Goal: Use online tool/utility: Use online tool/utility

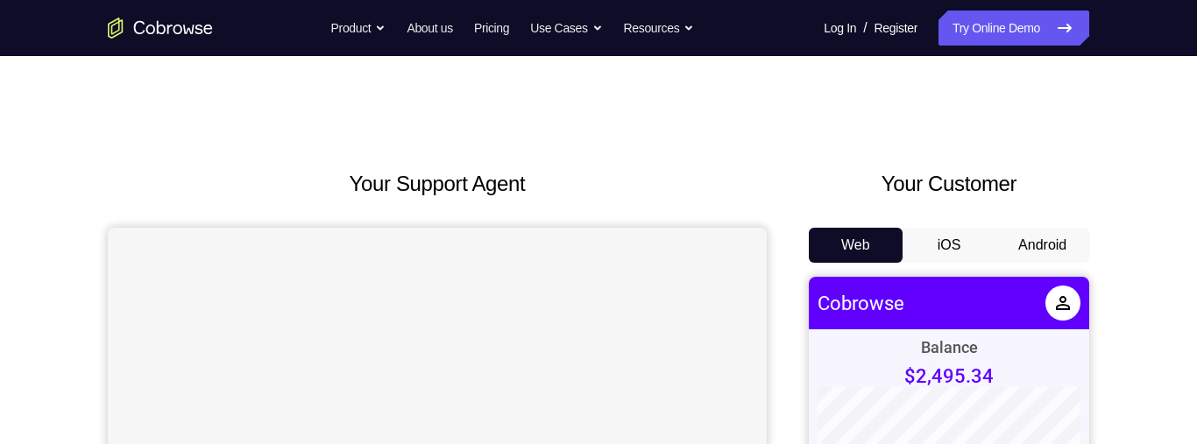
click at [1048, 245] on button "Android" at bounding box center [1043, 245] width 94 height 35
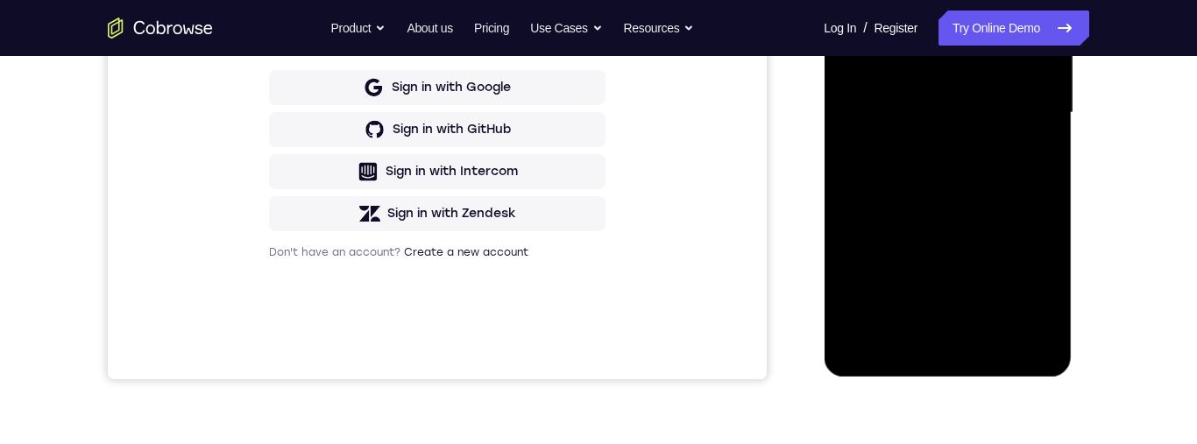
scroll to position [440, 0]
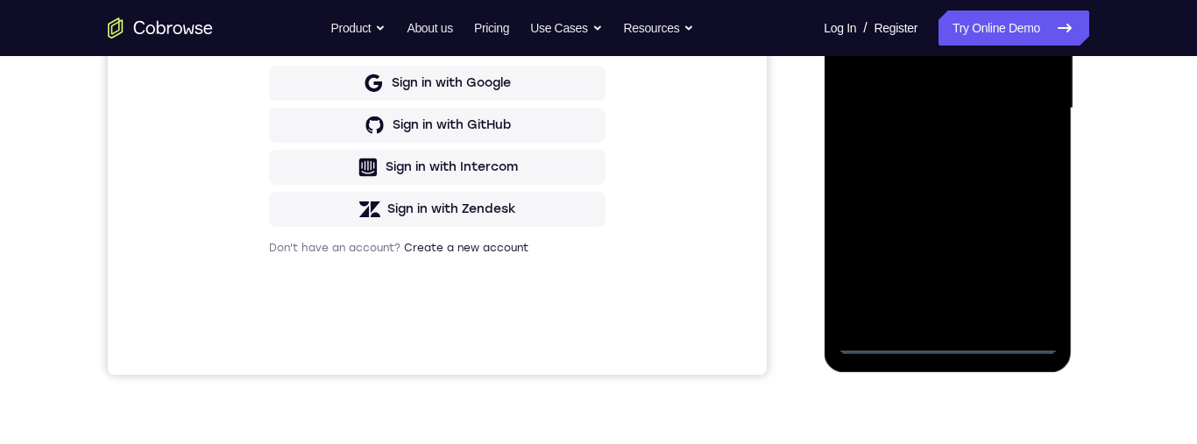
click at [959, 353] on div at bounding box center [947, 108] width 221 height 491
click at [1034, 264] on div at bounding box center [947, 108] width 221 height 491
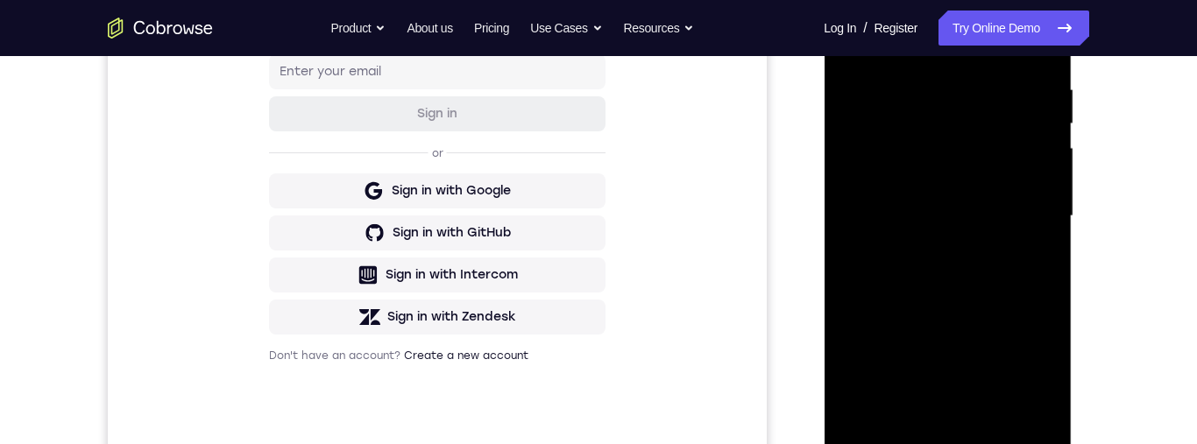
scroll to position [233, 0]
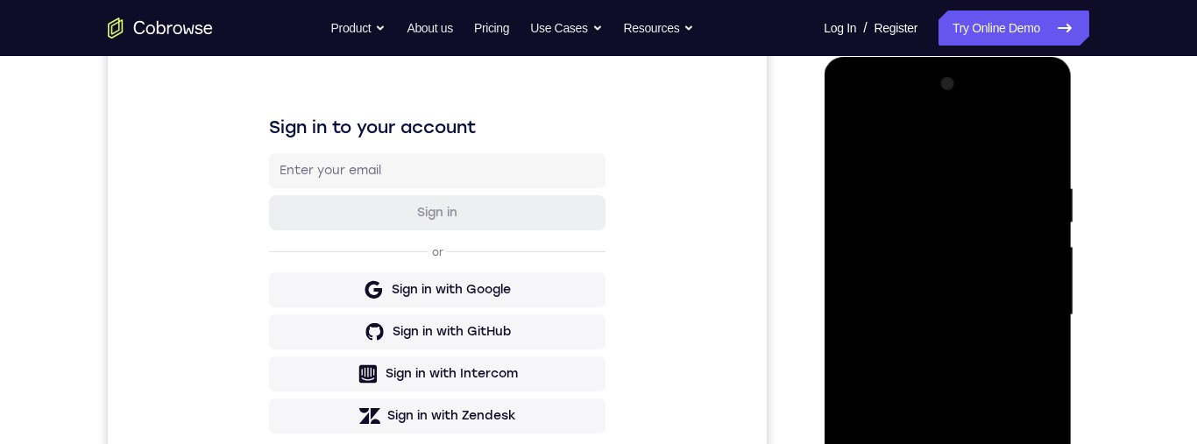
click at [984, 147] on div at bounding box center [947, 315] width 221 height 491
click at [1031, 313] on div at bounding box center [947, 315] width 221 height 491
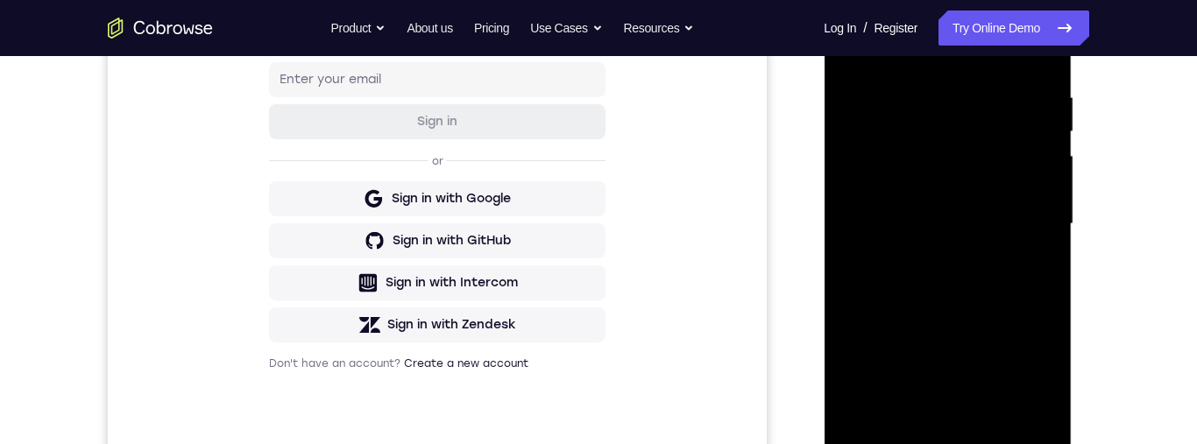
click at [929, 262] on div at bounding box center [947, 224] width 221 height 491
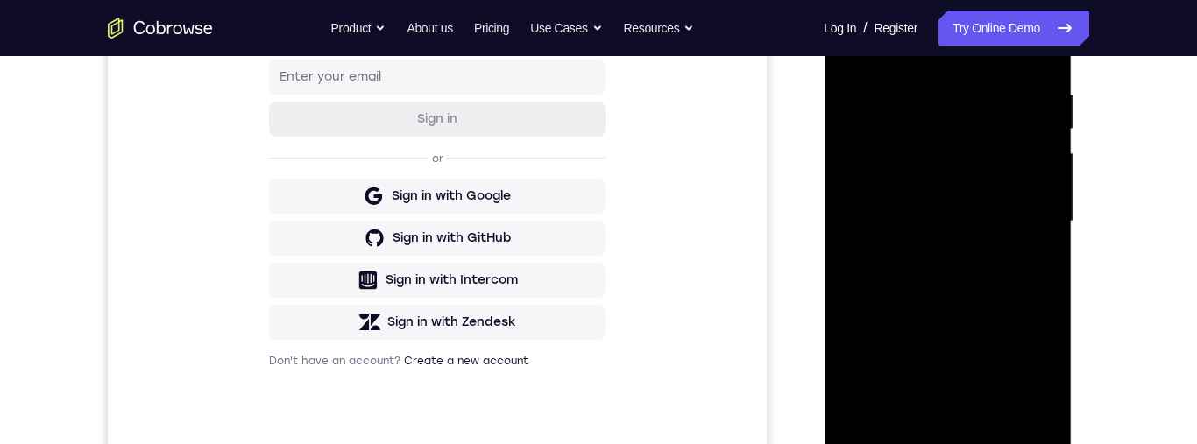
click at [985, 199] on div at bounding box center [947, 221] width 221 height 491
click at [963, 184] on div at bounding box center [947, 221] width 221 height 491
click at [1012, 217] on div at bounding box center [947, 221] width 221 height 491
click at [1006, 281] on div at bounding box center [947, 221] width 221 height 491
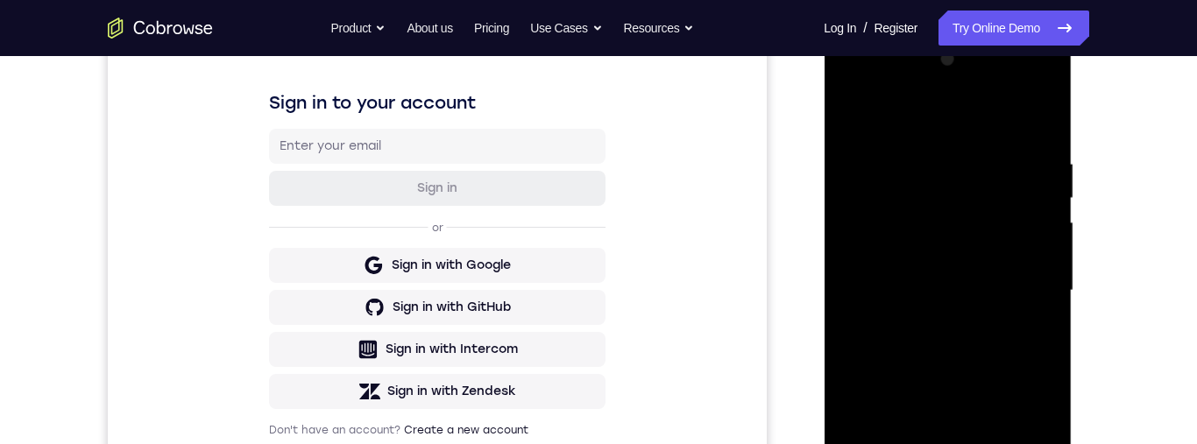
scroll to position [220, 0]
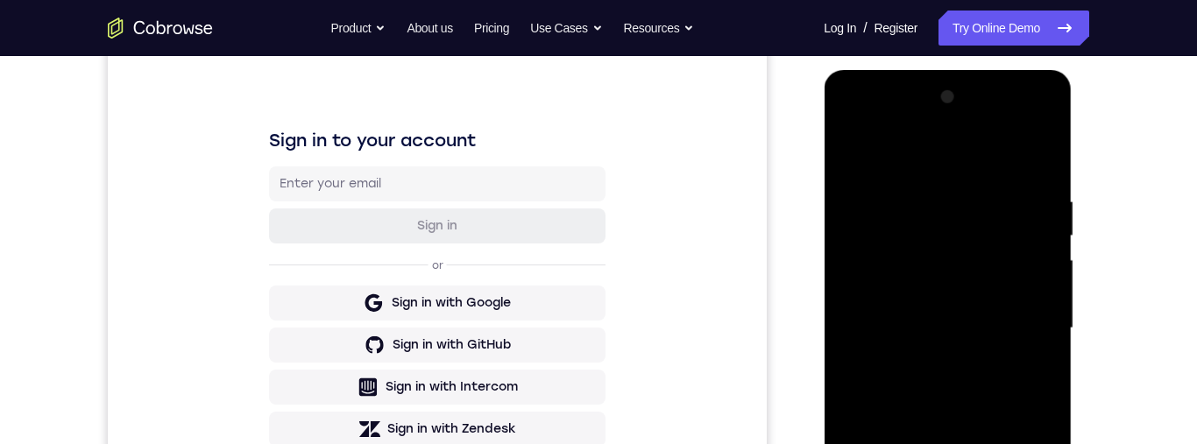
click at [1003, 402] on div at bounding box center [947, 328] width 221 height 491
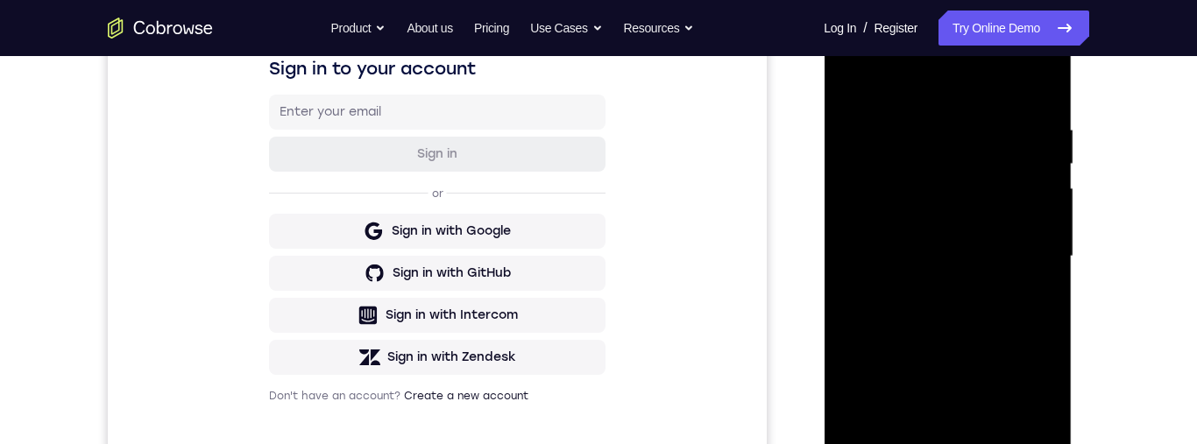
scroll to position [344, 0]
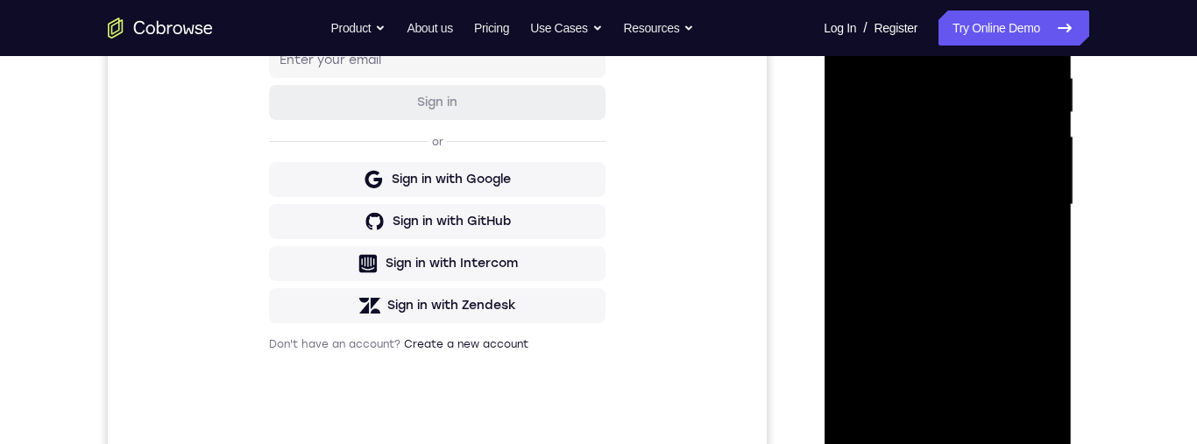
click at [1001, 407] on div at bounding box center [947, 205] width 221 height 491
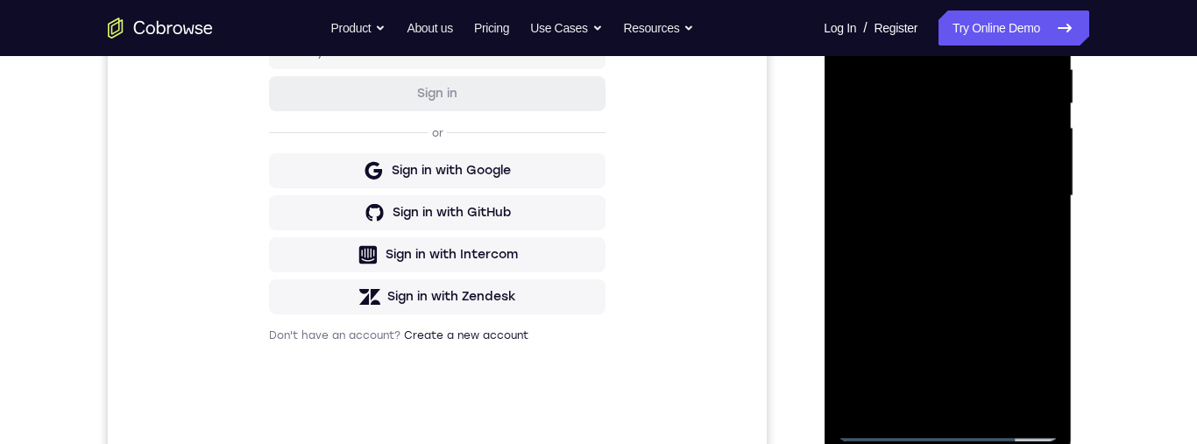
scroll to position [441, 0]
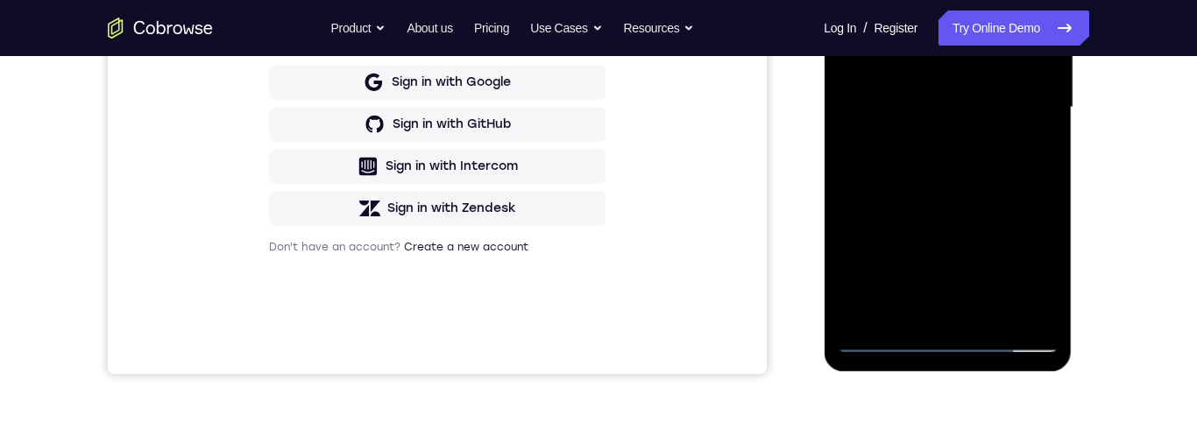
click at [997, 316] on div at bounding box center [947, 107] width 221 height 491
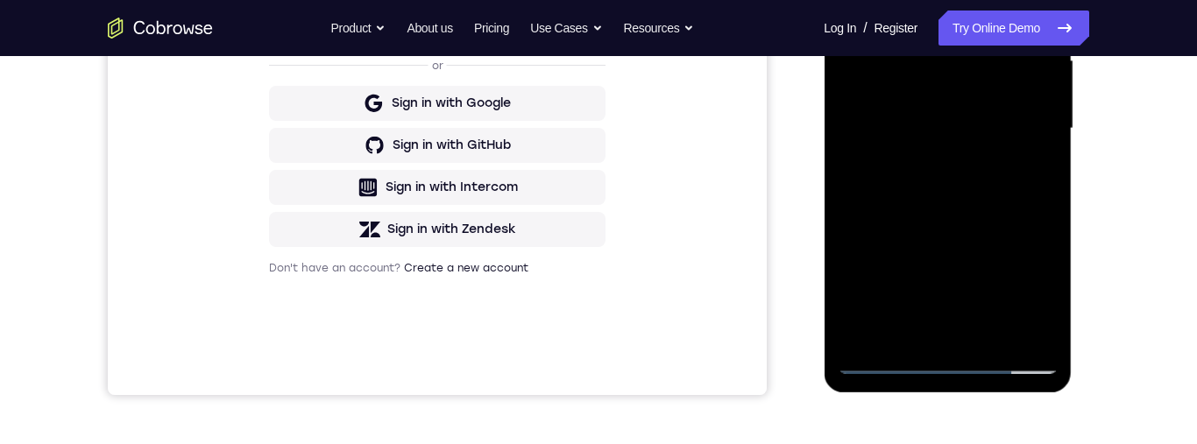
click at [964, 219] on div at bounding box center [947, 128] width 221 height 491
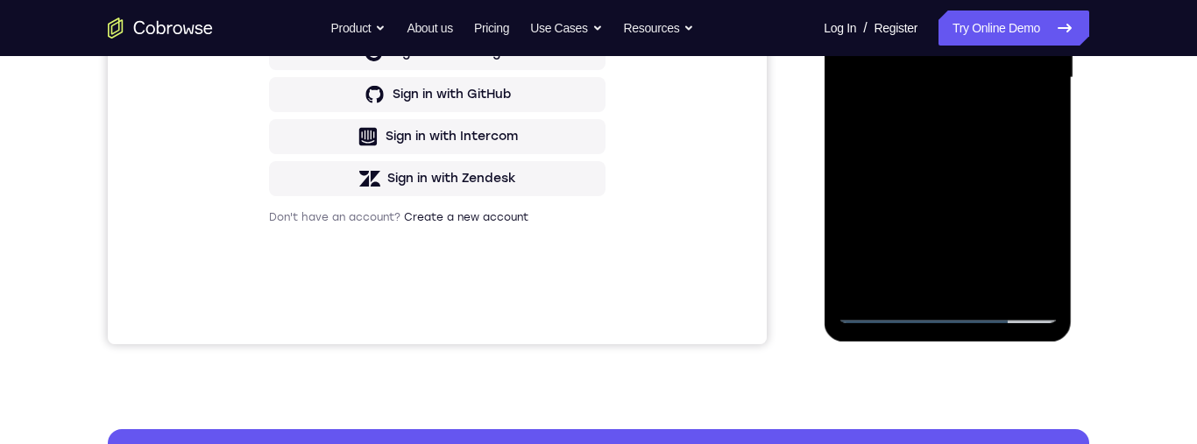
scroll to position [472, 0]
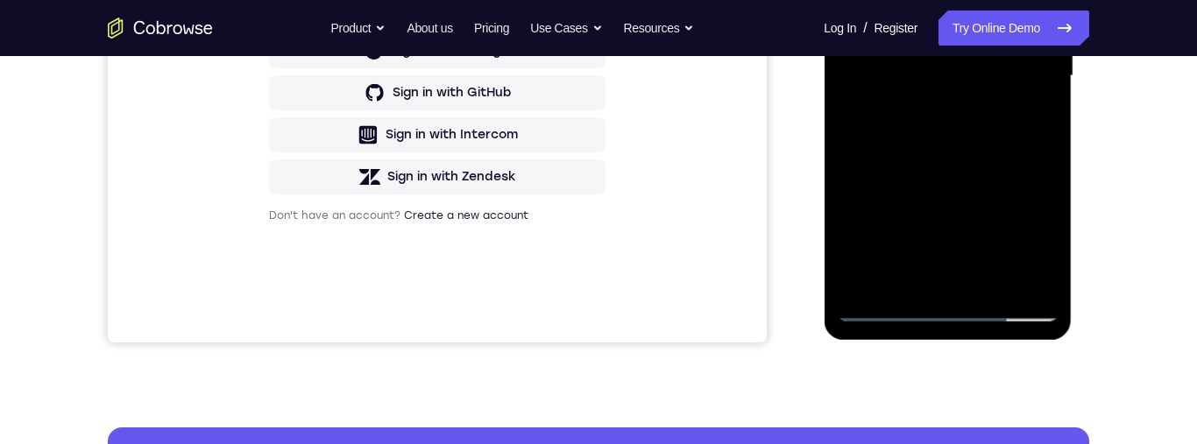
click at [968, 168] on div at bounding box center [947, 76] width 221 height 491
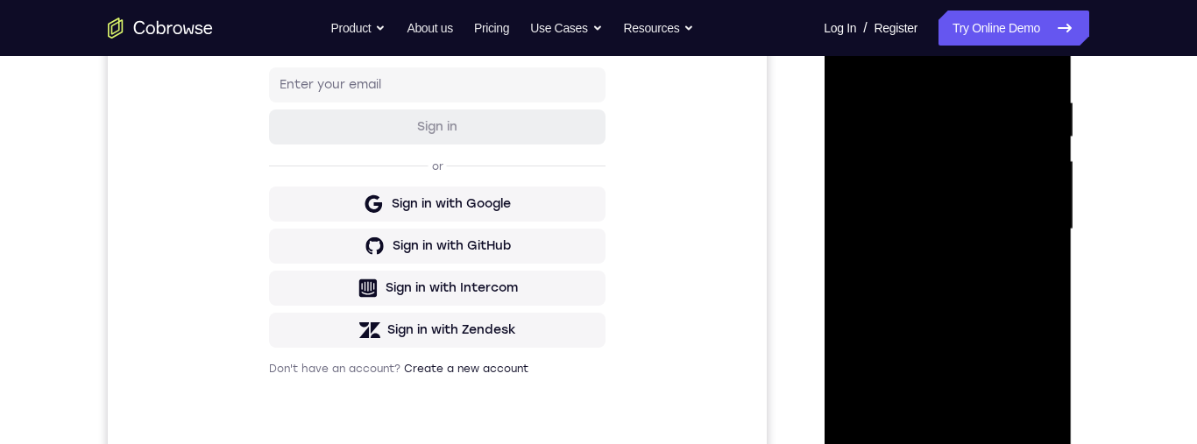
scroll to position [238, 0]
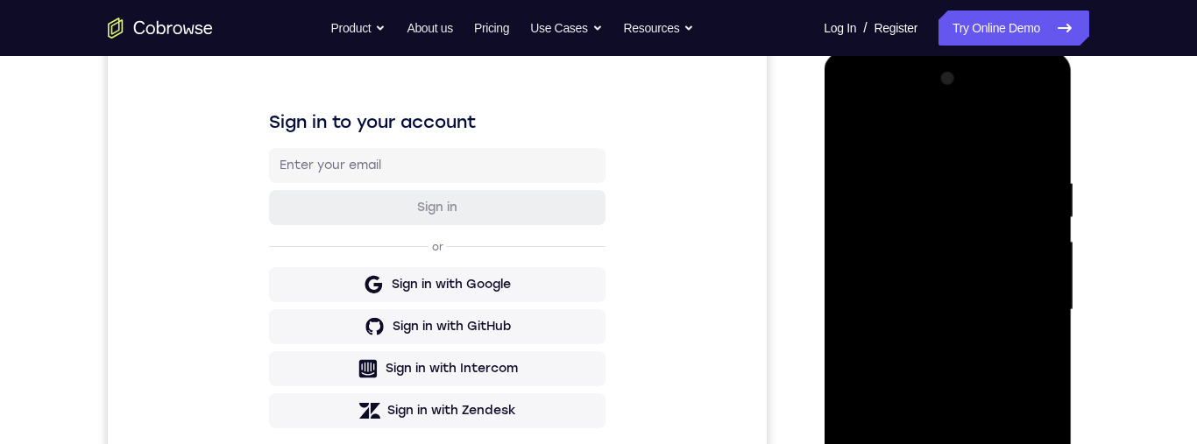
click at [854, 134] on div at bounding box center [947, 310] width 221 height 491
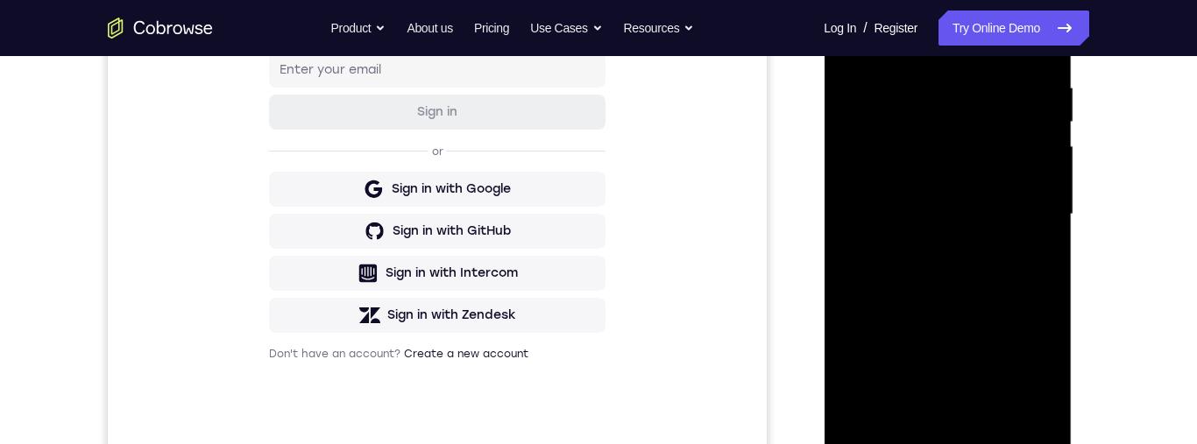
scroll to position [385, 0]
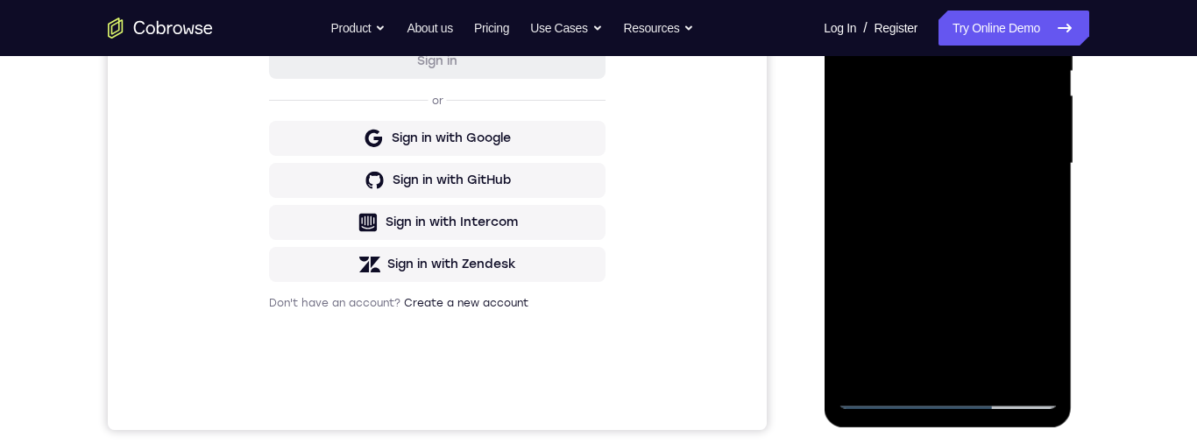
click at [1019, 257] on div at bounding box center [947, 163] width 221 height 491
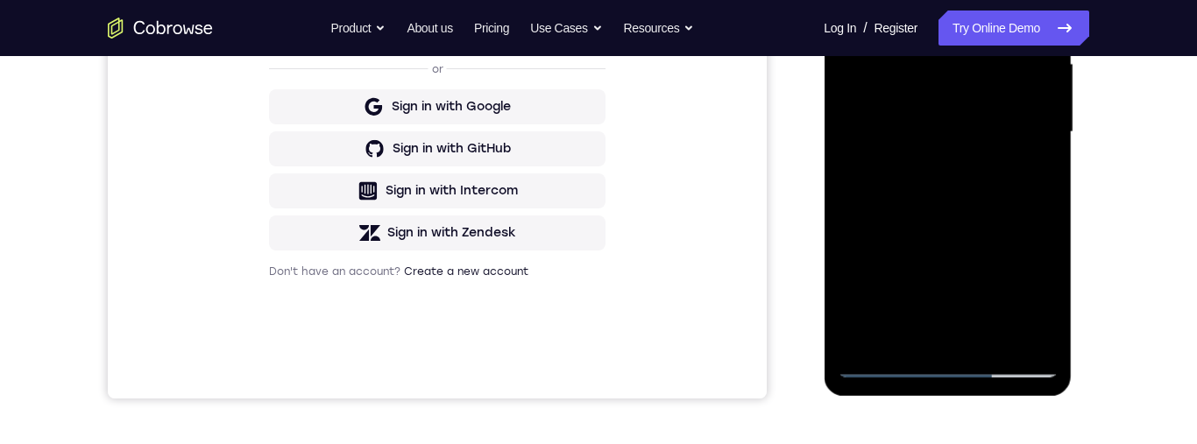
scroll to position [318, 0]
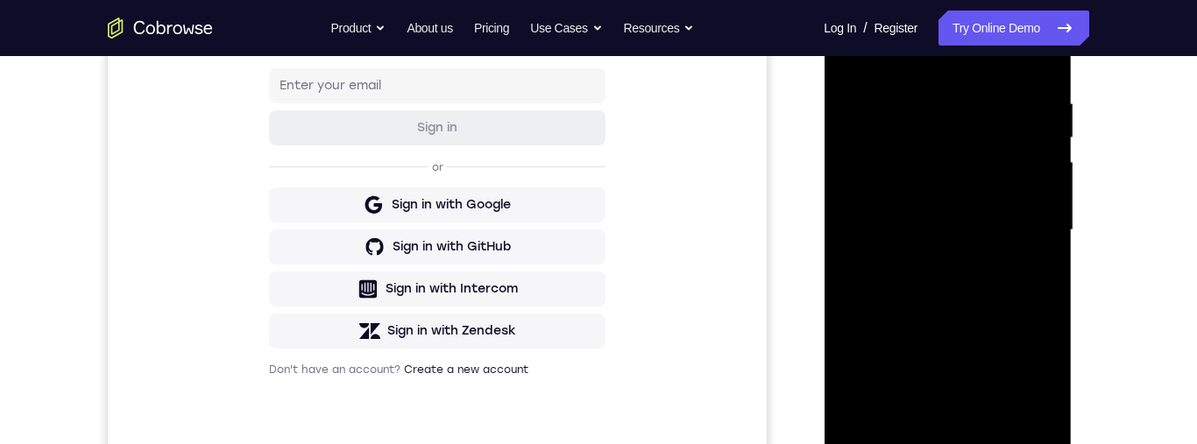
click at [856, 55] on div at bounding box center [947, 230] width 221 height 491
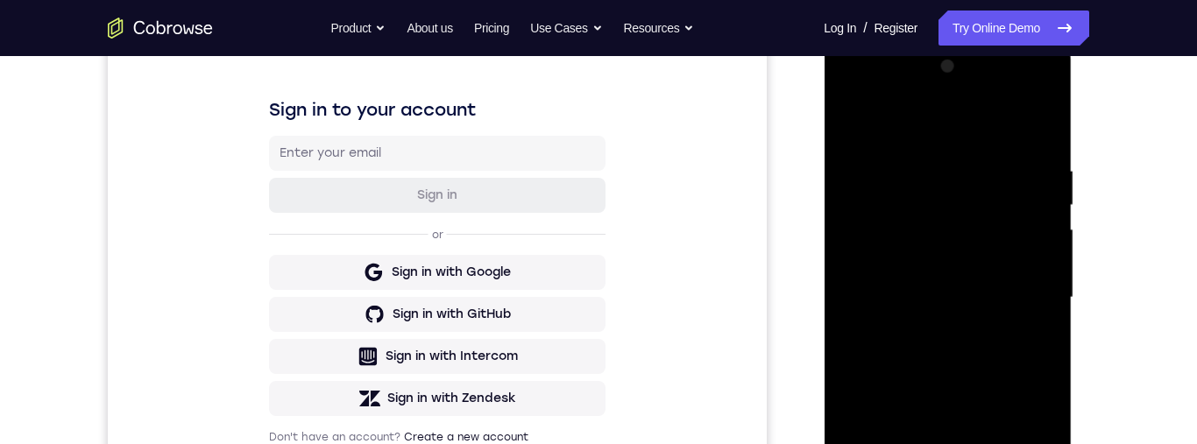
scroll to position [352, 0]
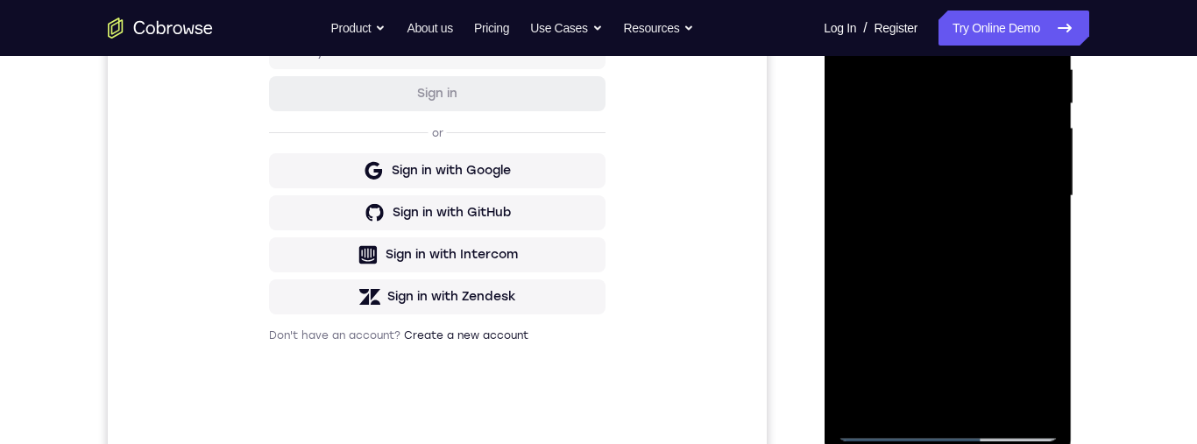
click at [984, 160] on div at bounding box center [947, 196] width 221 height 491
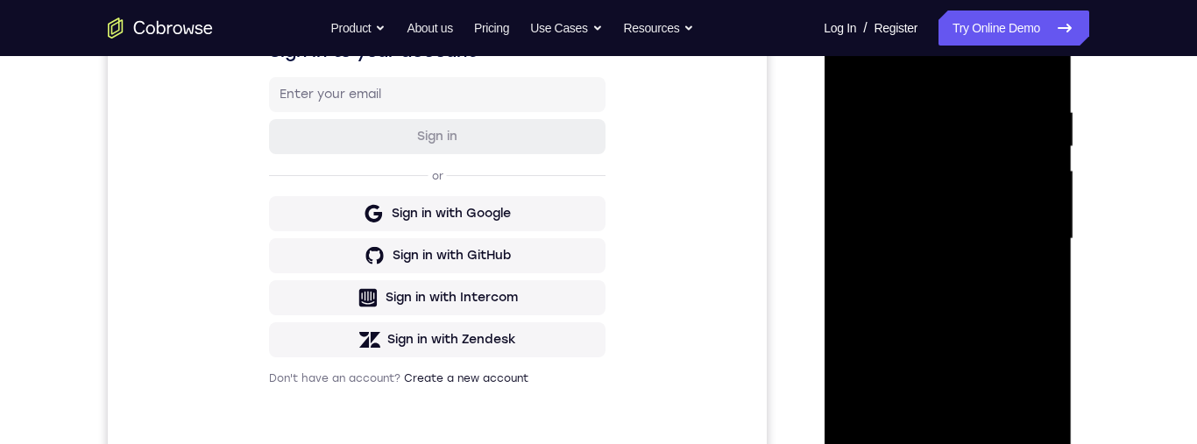
scroll to position [307, 0]
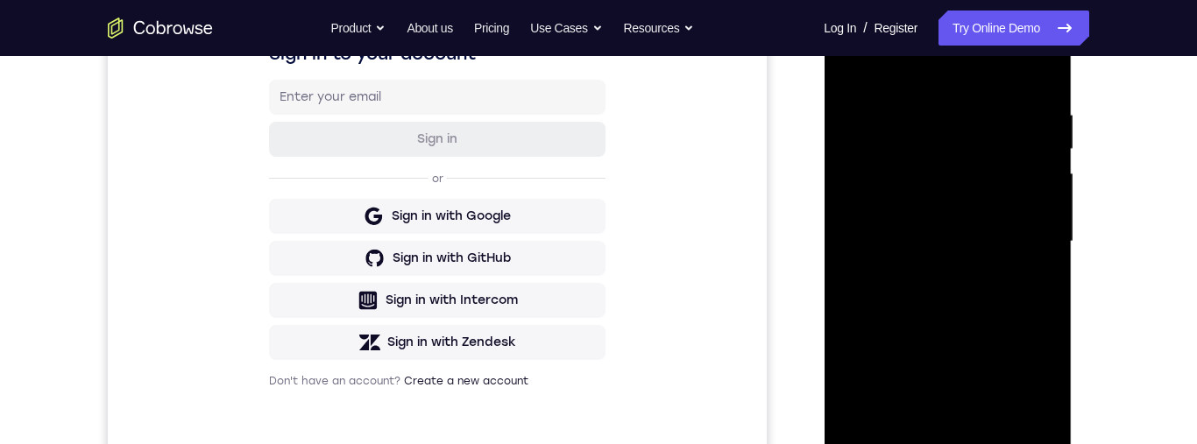
click at [852, 67] on div at bounding box center [947, 241] width 221 height 491
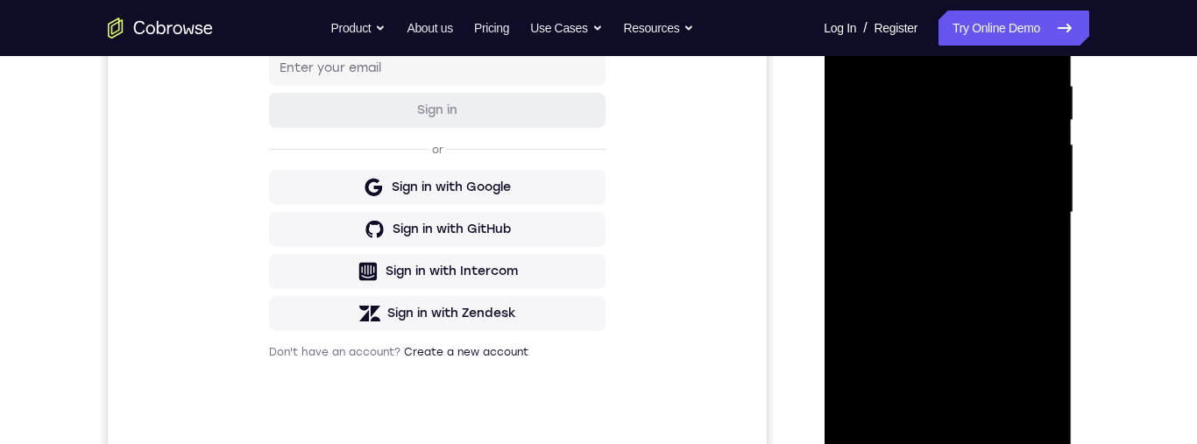
scroll to position [394, 0]
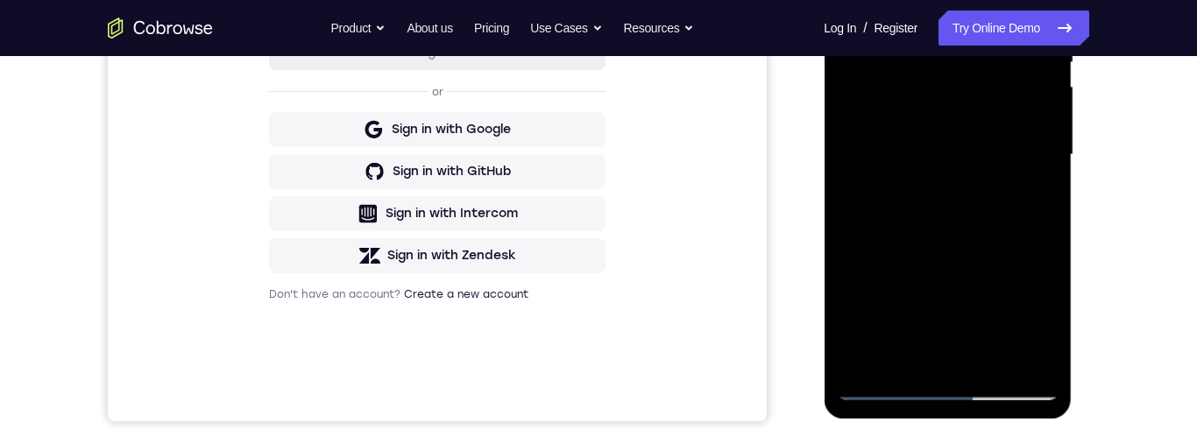
click at [963, 166] on div at bounding box center [947, 155] width 221 height 491
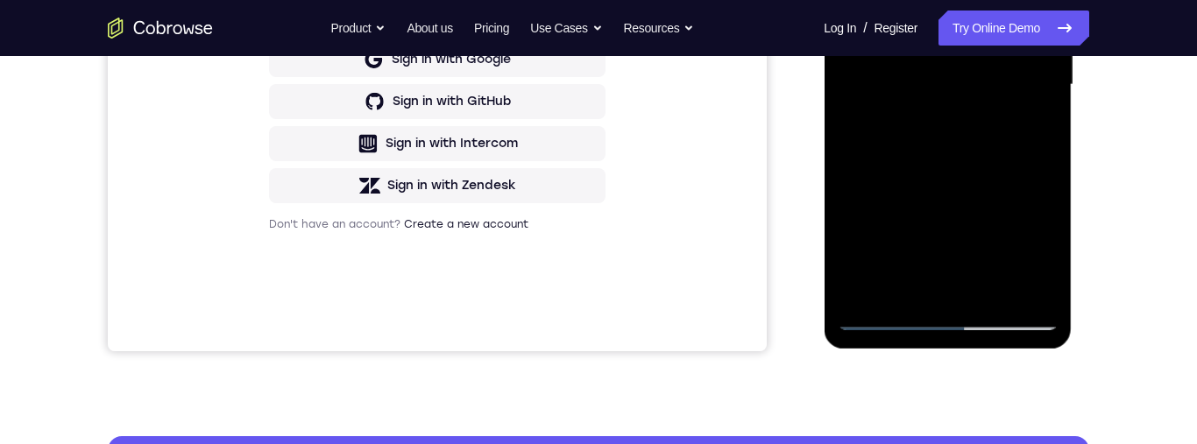
scroll to position [288, 0]
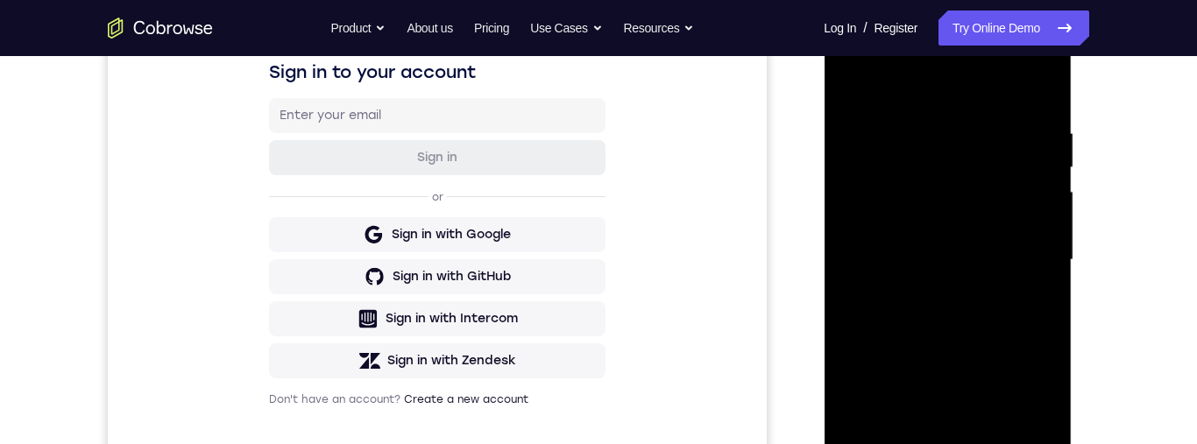
click at [866, 95] on div at bounding box center [947, 260] width 221 height 491
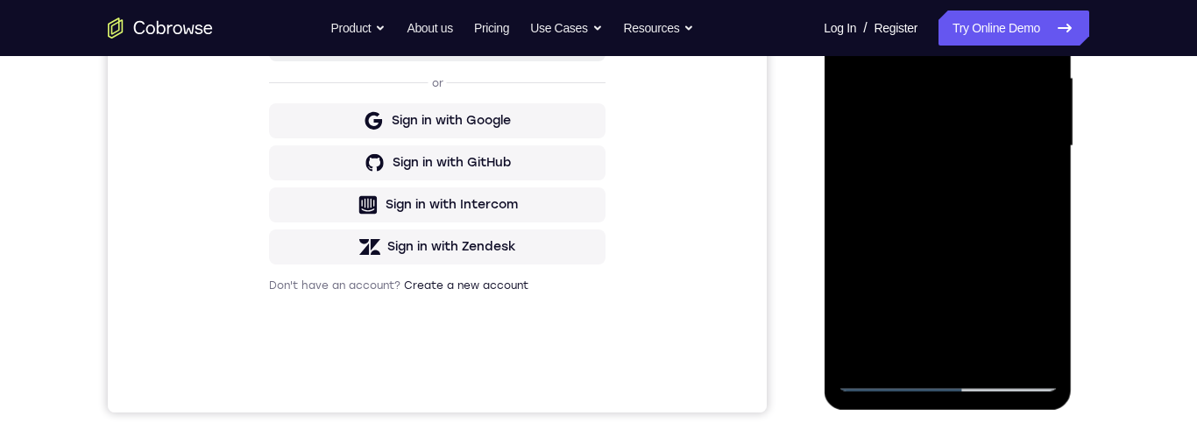
click at [985, 145] on div at bounding box center [947, 146] width 221 height 491
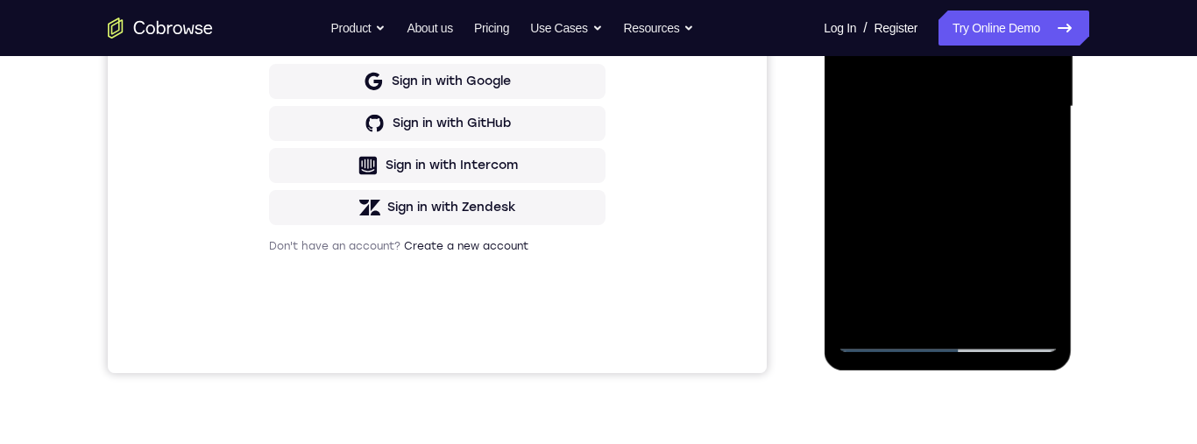
scroll to position [299, 0]
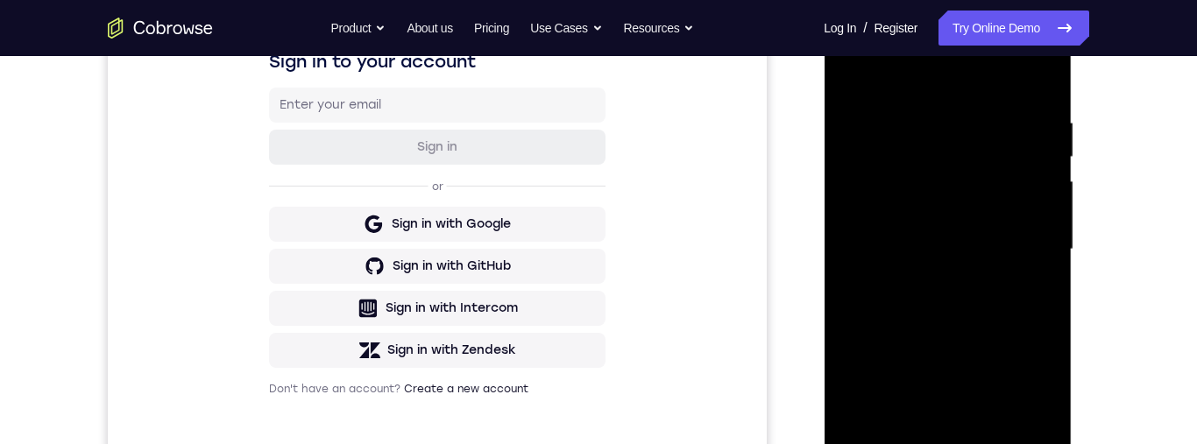
click at [853, 84] on div at bounding box center [947, 249] width 221 height 491
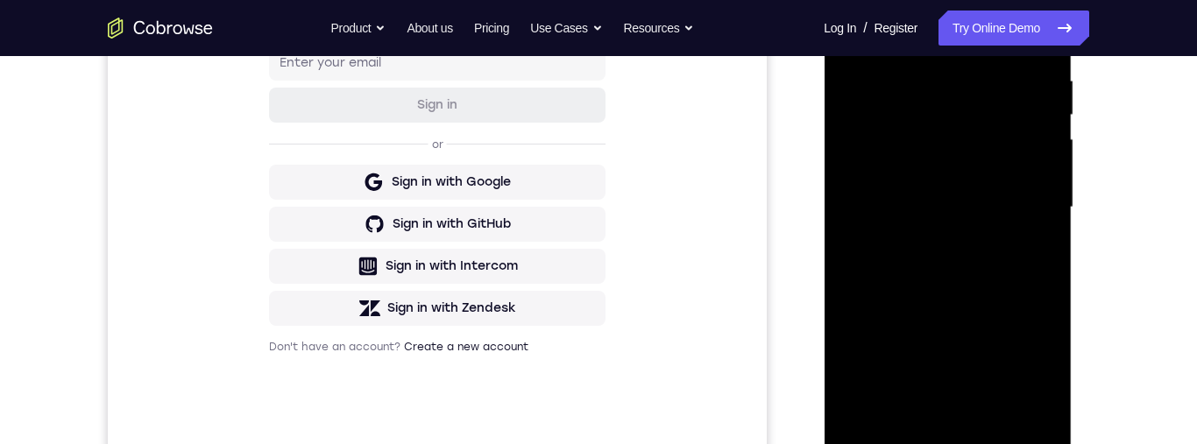
scroll to position [363, 0]
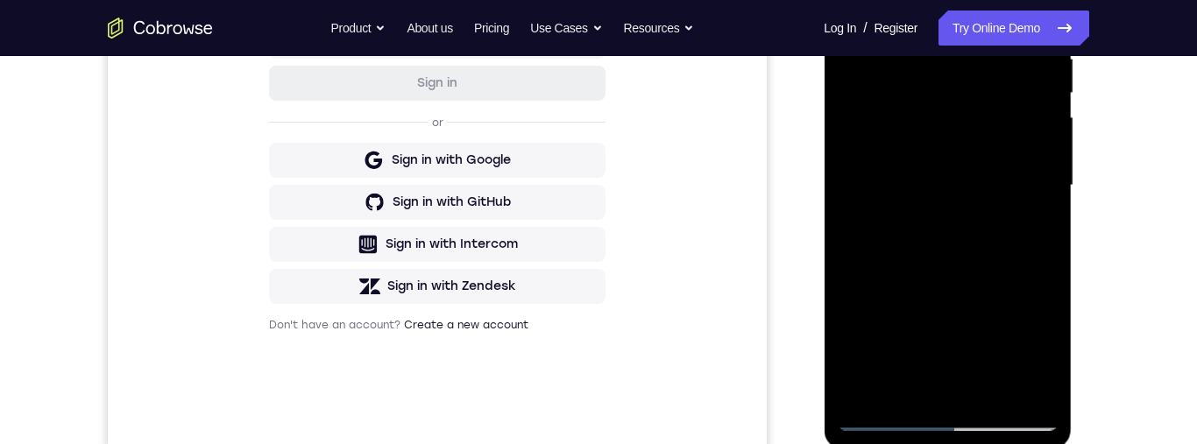
click at [967, 241] on div at bounding box center [947, 185] width 221 height 491
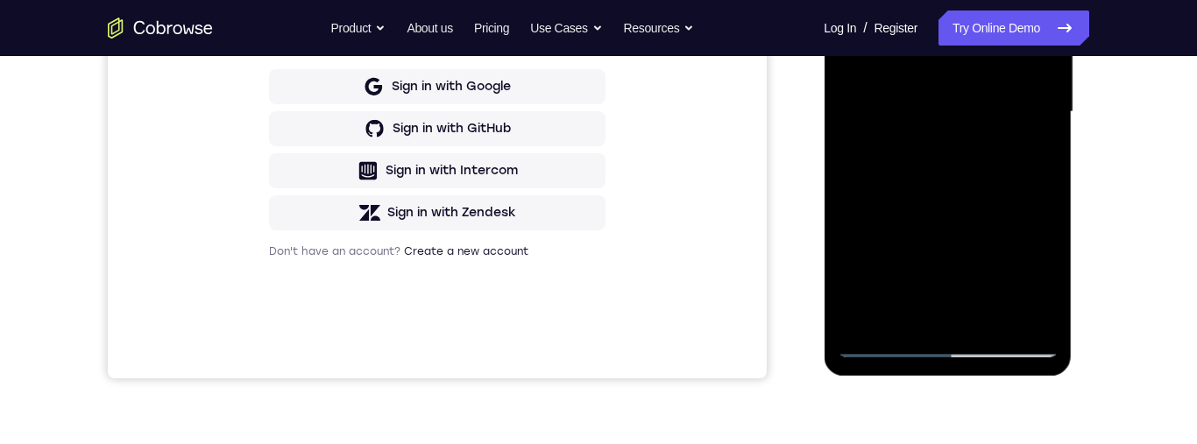
scroll to position [294, 0]
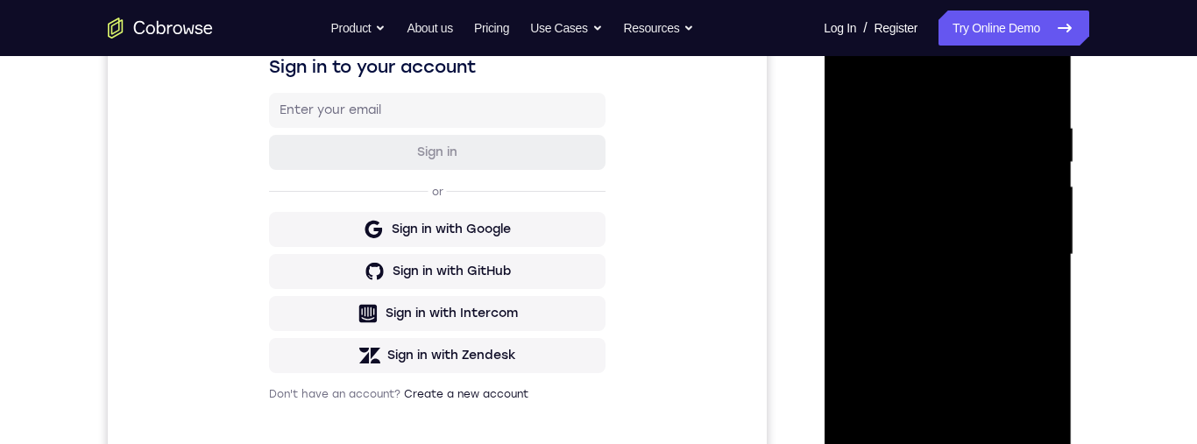
click at [848, 87] on div at bounding box center [947, 255] width 221 height 491
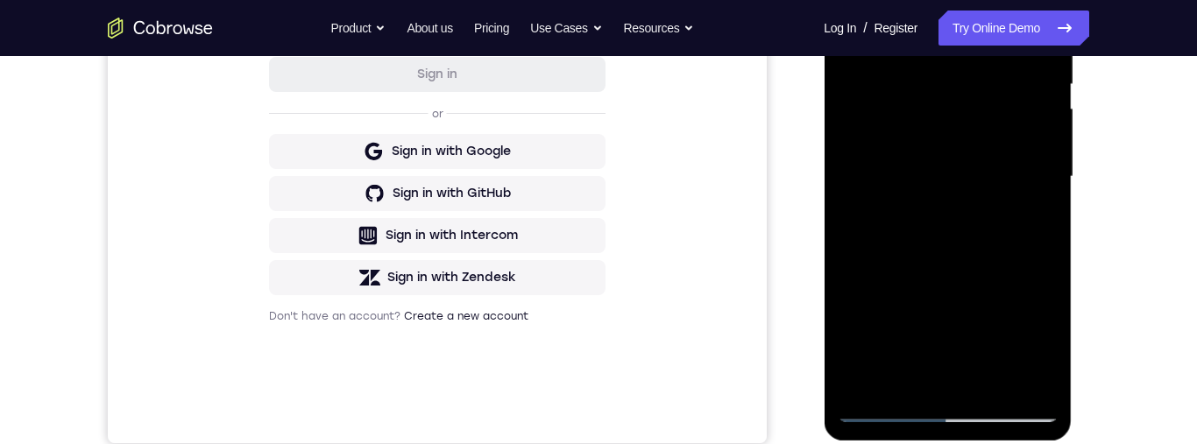
click at [1008, 266] on div at bounding box center [947, 177] width 221 height 491
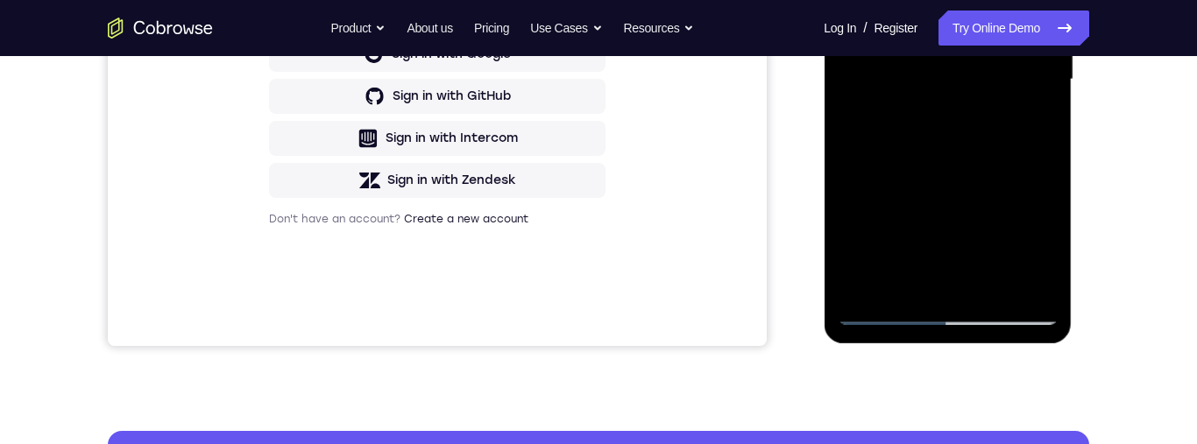
scroll to position [469, 0]
click at [982, 174] on div at bounding box center [947, 79] width 221 height 491
